Goal: Transaction & Acquisition: Book appointment/travel/reservation

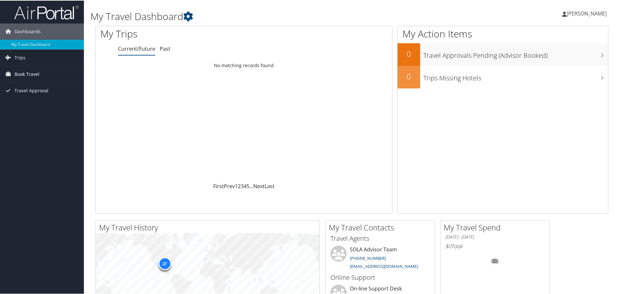
click at [19, 75] on span "Book Travel" at bounding box center [27, 73] width 25 height 16
click at [29, 98] on link "Book/Manage Online Trips" at bounding box center [42, 96] width 84 height 10
